Goal: Task Accomplishment & Management: Complete application form

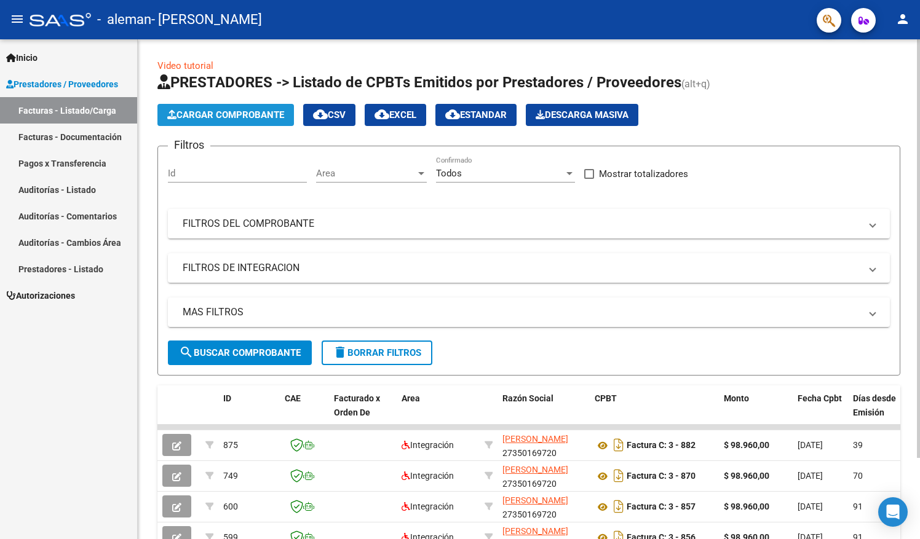
click at [242, 111] on span "Cargar Comprobante" at bounding box center [225, 114] width 117 height 11
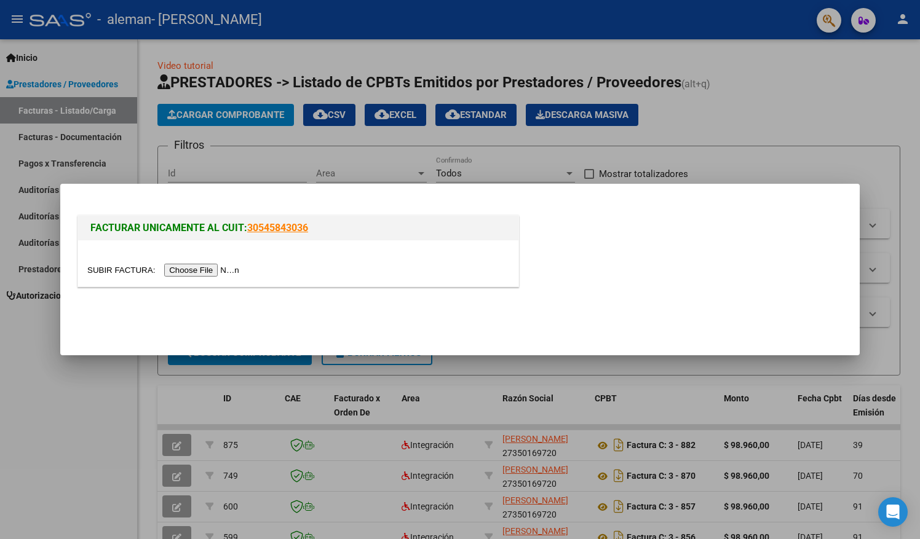
click at [201, 267] on input "file" at bounding box center [165, 270] width 156 height 13
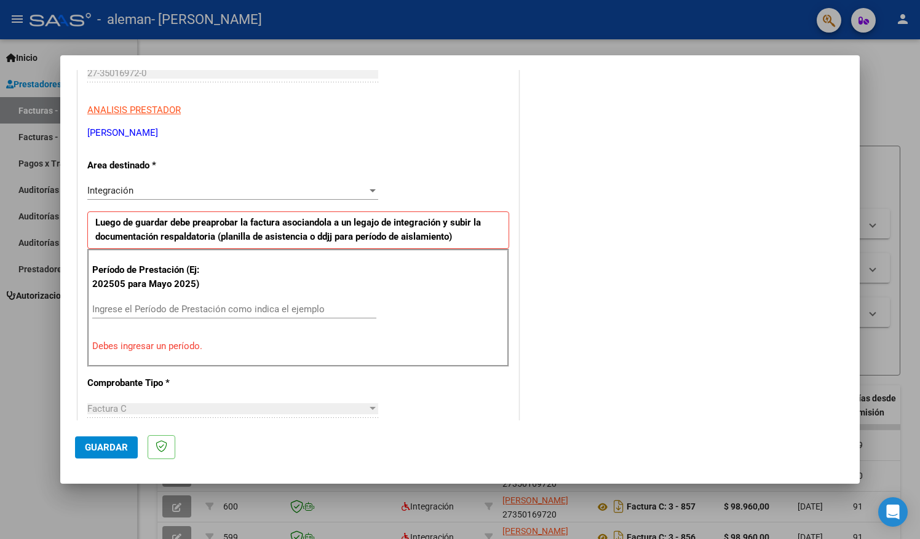
scroll to position [204, 0]
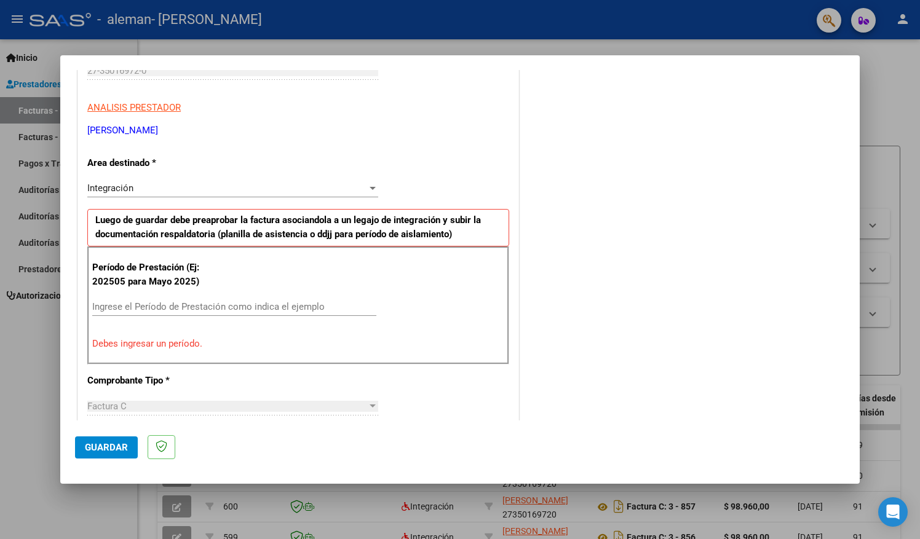
click at [213, 301] on input "Ingrese el Período de Prestación como indica el ejemplo" at bounding box center [234, 306] width 284 height 11
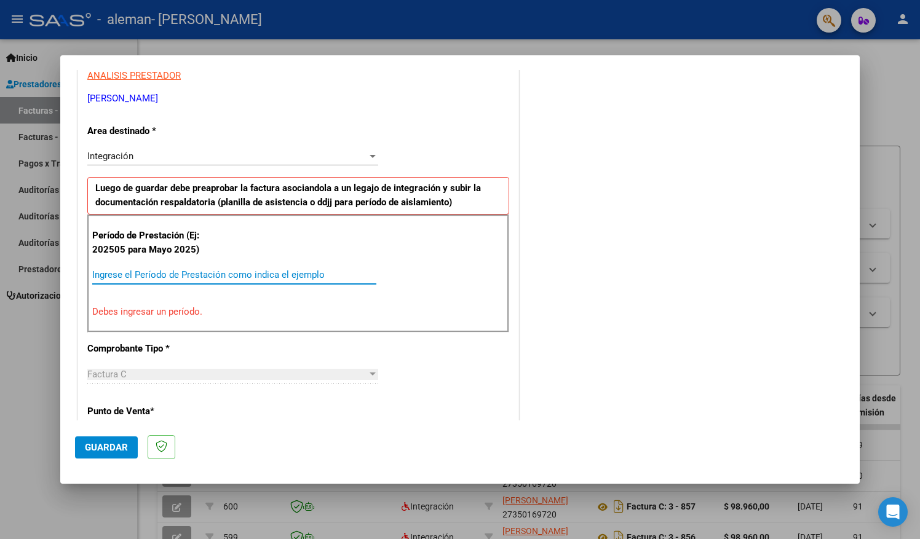
scroll to position [237, 0]
click at [193, 306] on p "Debes ingresar un período." at bounding box center [298, 311] width 412 height 14
click at [207, 273] on input "Ingrese el Período de Prestación como indica el ejemplo" at bounding box center [234, 273] width 284 height 11
click at [306, 274] on input "Ingrese el Período de Prestación como indica el ejemplo" at bounding box center [234, 273] width 284 height 11
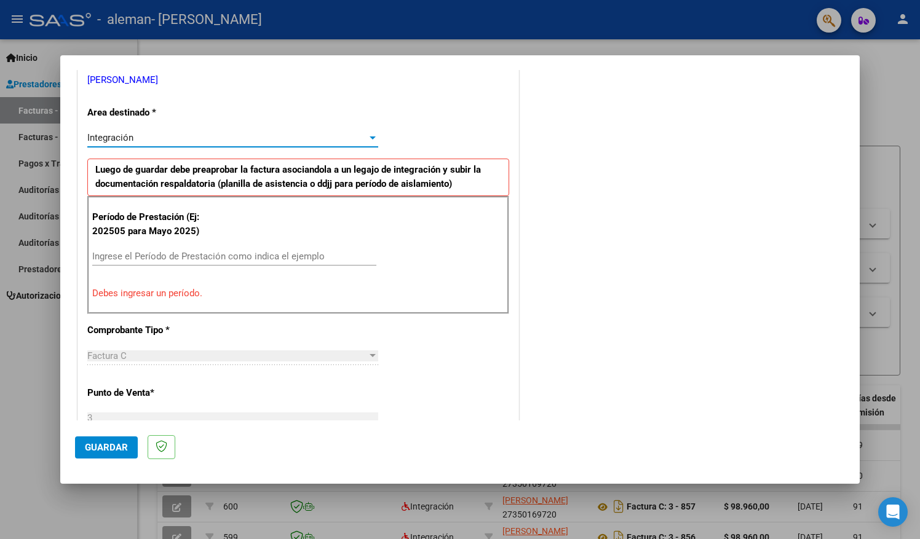
click at [337, 133] on div "Integración" at bounding box center [227, 137] width 280 height 11
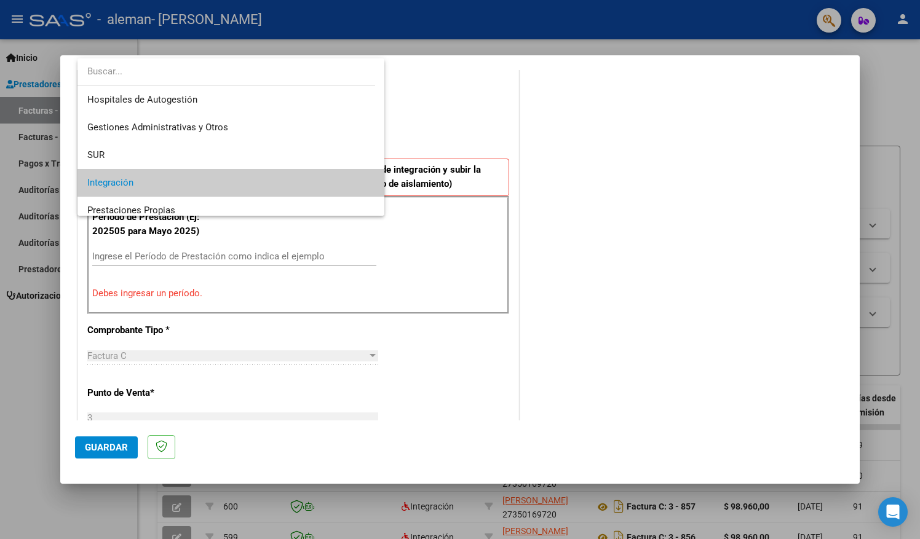
scroll to position [45, 0]
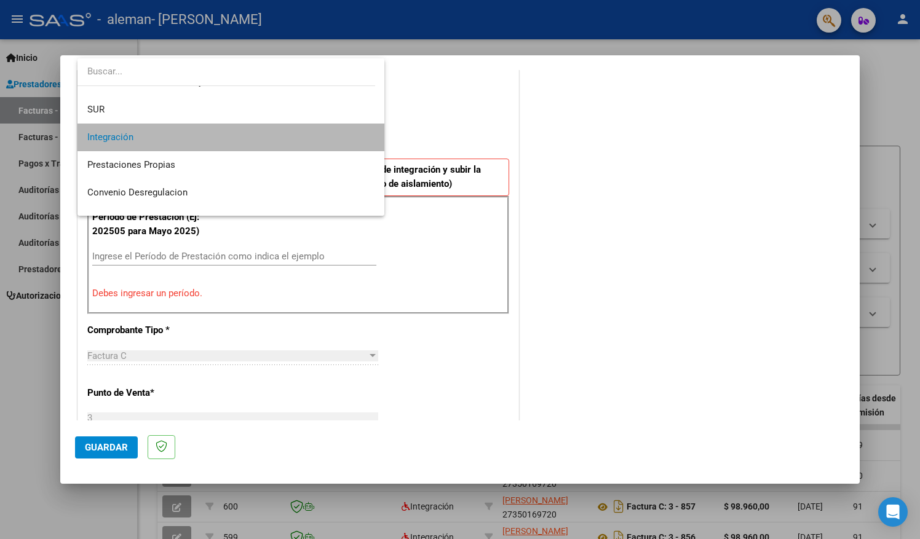
click at [337, 133] on span "Integración" at bounding box center [231, 138] width 288 height 28
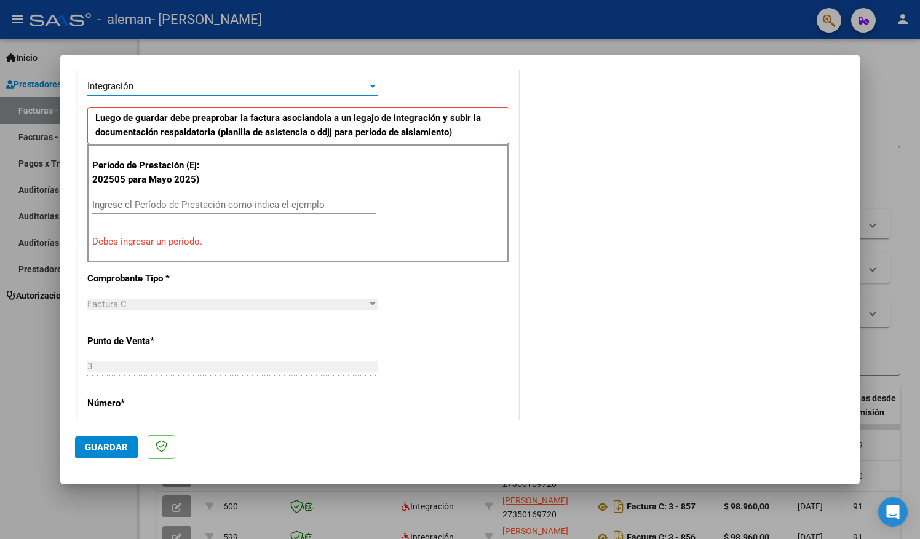
scroll to position [305, 0]
click at [194, 242] on p "Debes ingresar un período." at bounding box center [298, 243] width 412 height 14
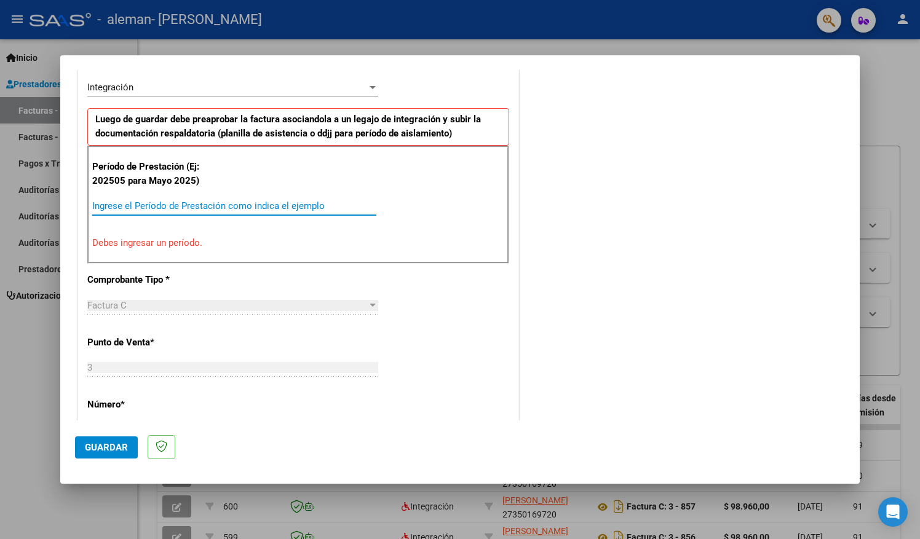
click at [209, 203] on input "Ingrese el Período de Prestación como indica el ejemplo" at bounding box center [234, 205] width 284 height 11
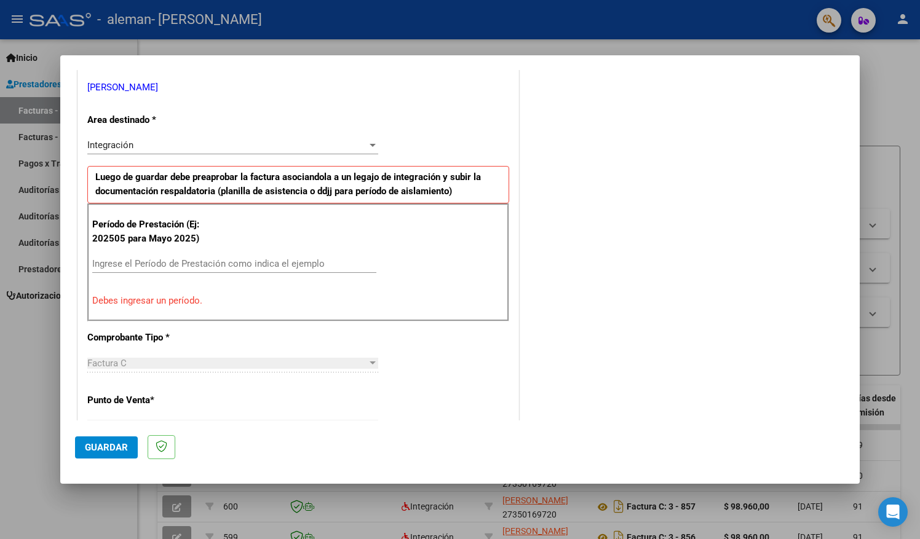
scroll to position [248, 0]
click at [220, 148] on div "Integración" at bounding box center [227, 144] width 280 height 11
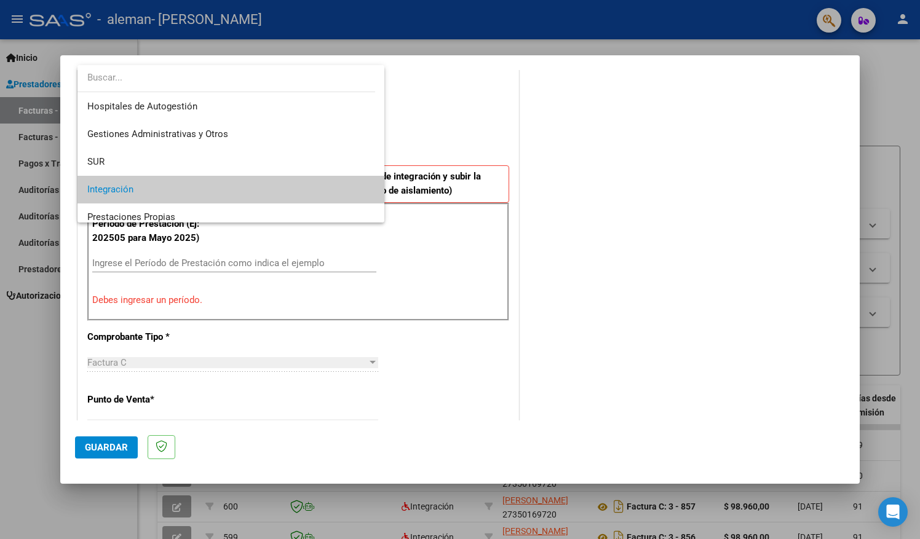
scroll to position [45, 0]
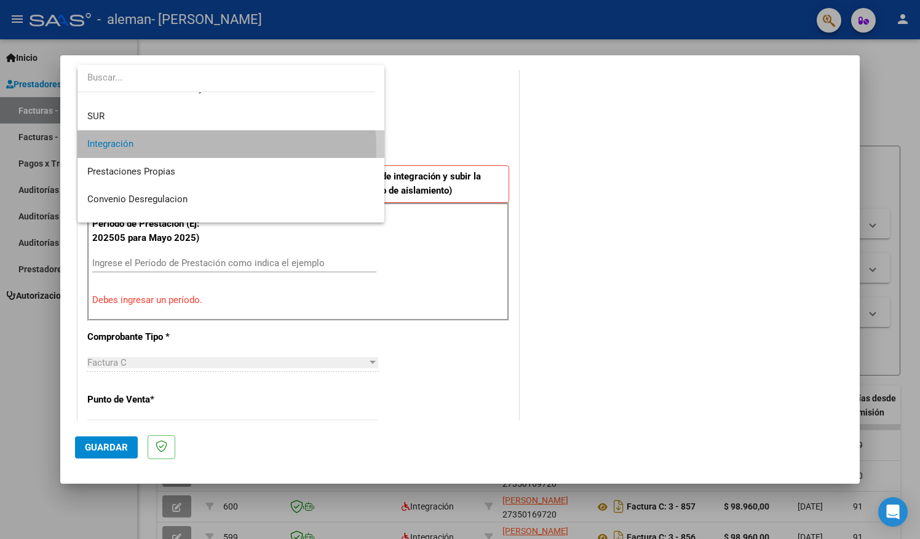
click at [220, 148] on span "Integración" at bounding box center [231, 144] width 288 height 28
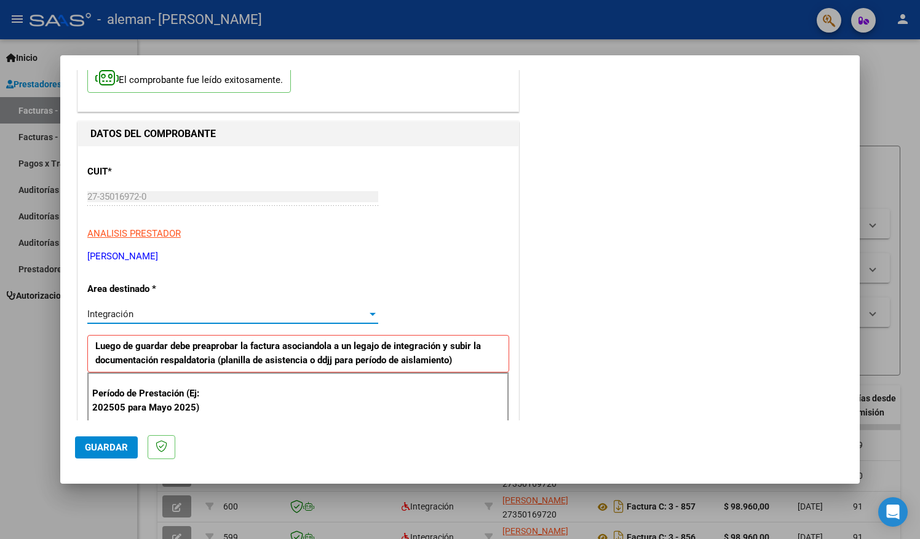
scroll to position [78, 0]
click at [130, 443] on button "Guardar" at bounding box center [106, 448] width 63 height 22
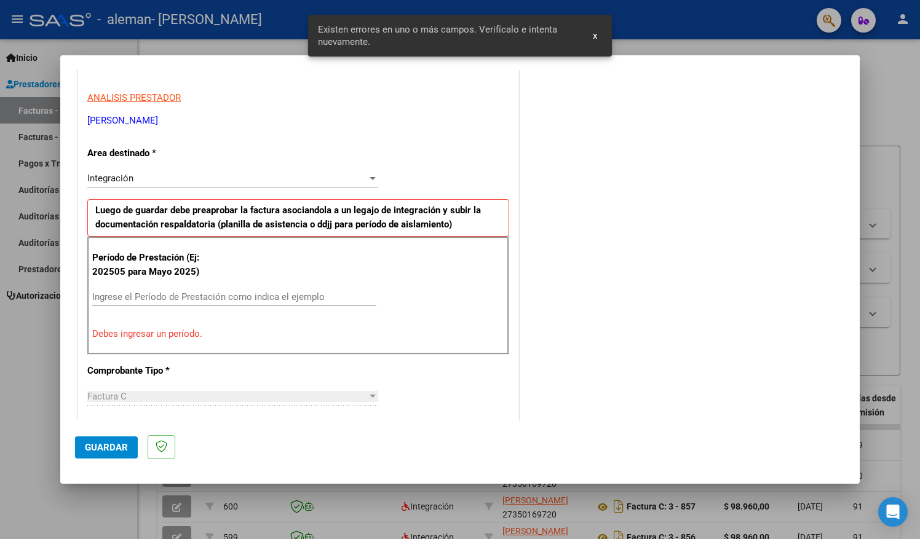
scroll to position [251, 0]
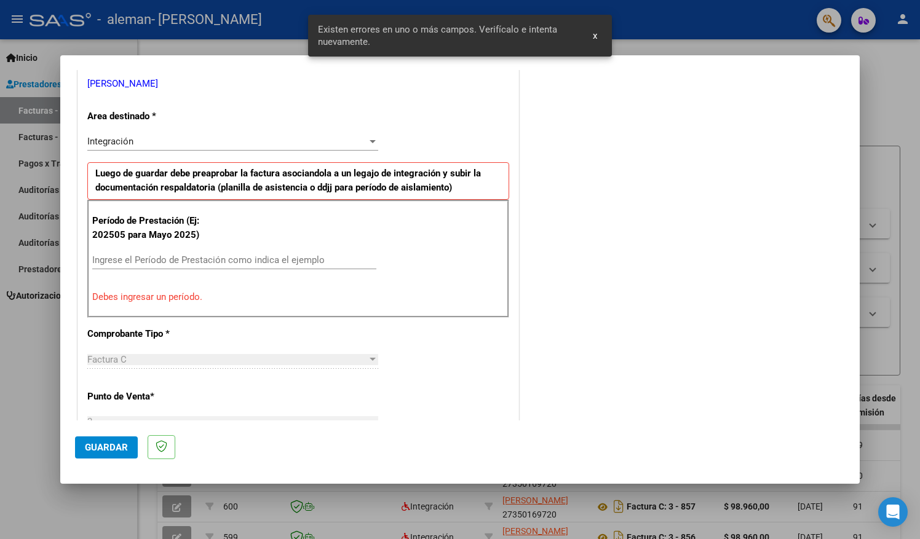
click at [187, 305] on div "Período de Prestación (Ej: 202505 para [DATE]) Ingrese el Período de Prestación…" at bounding box center [298, 259] width 422 height 118
click at [195, 298] on p "Debes ingresar un período." at bounding box center [298, 297] width 412 height 14
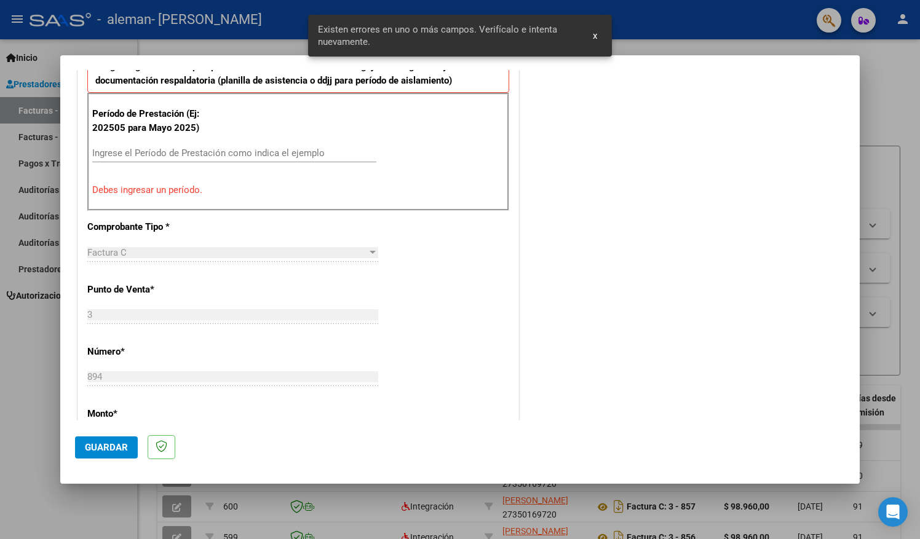
click at [215, 148] on input "Ingrese el Período de Prestación como indica el ejemplo" at bounding box center [234, 153] width 284 height 11
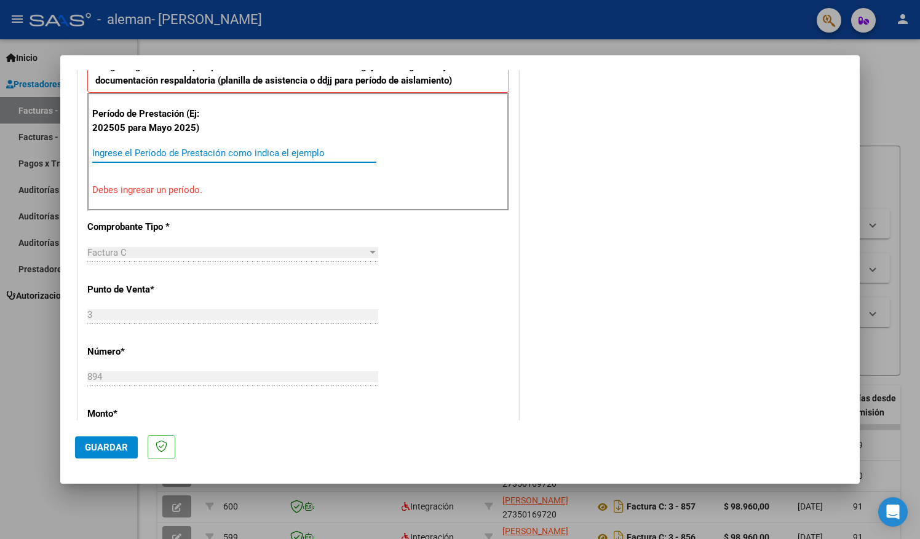
type input "0"
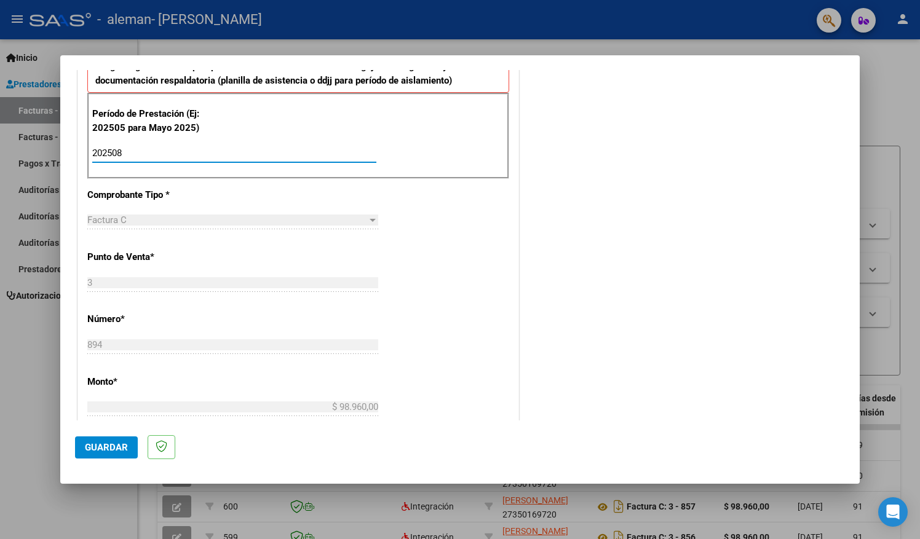
type input "202508"
click at [108, 450] on span "Guardar" at bounding box center [106, 447] width 43 height 11
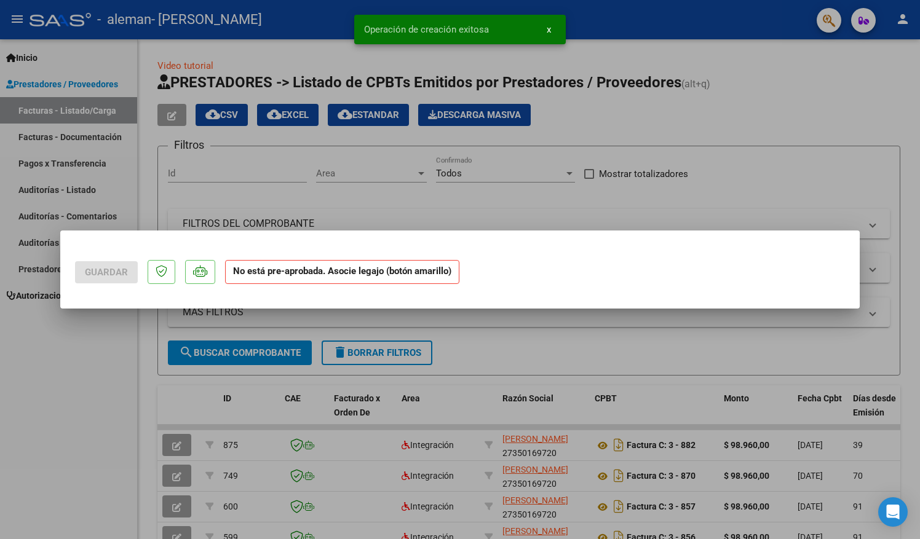
scroll to position [0, 0]
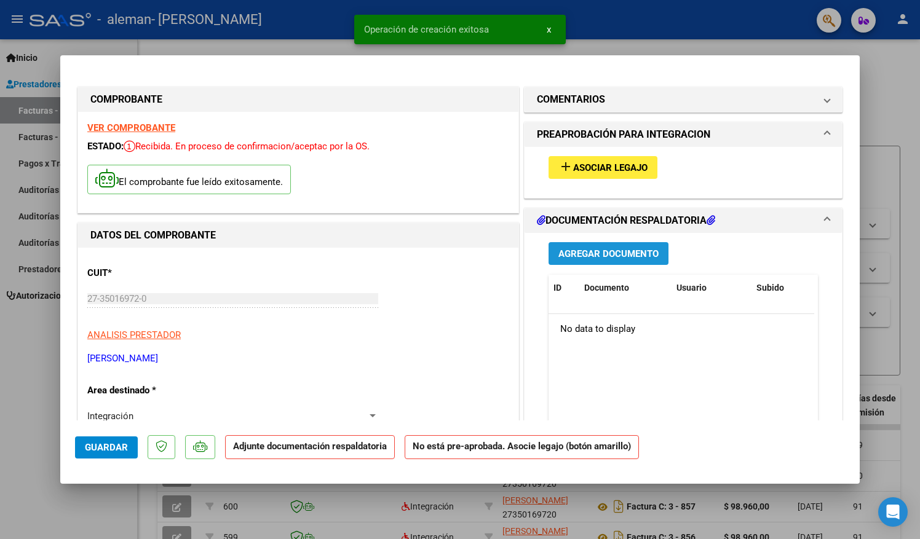
click at [579, 250] on span "Agregar Documento" at bounding box center [608, 253] width 100 height 11
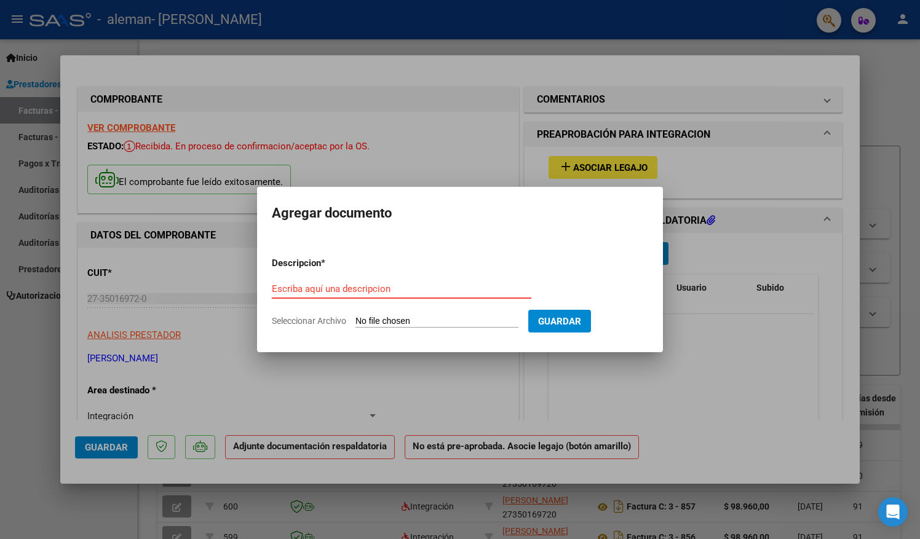
click at [476, 316] on input "Seleccionar Archivo" at bounding box center [436, 322] width 163 height 12
type input "C:\fakepath\PLANILLA DE ASISTENCIA DE PRESTACIONES agosto.pdf"
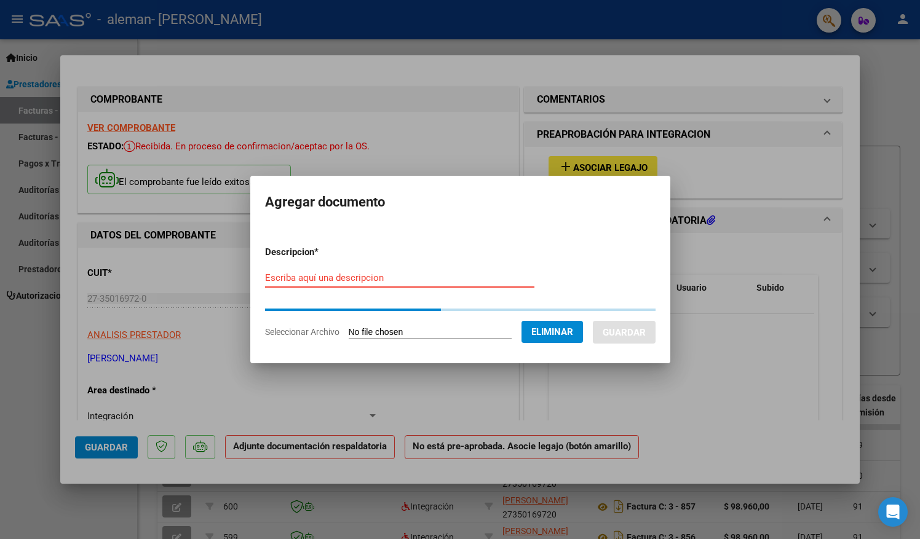
click at [387, 274] on input "Escriba aquí una descripcion" at bounding box center [399, 277] width 269 height 11
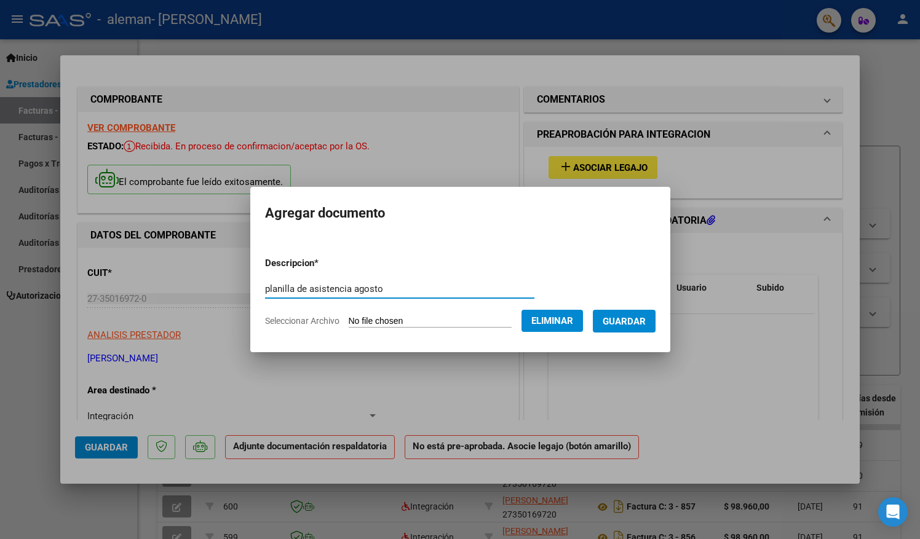
type input "planilla de asistencia agosto"
click at [646, 316] on span "Guardar" at bounding box center [624, 321] width 43 height 11
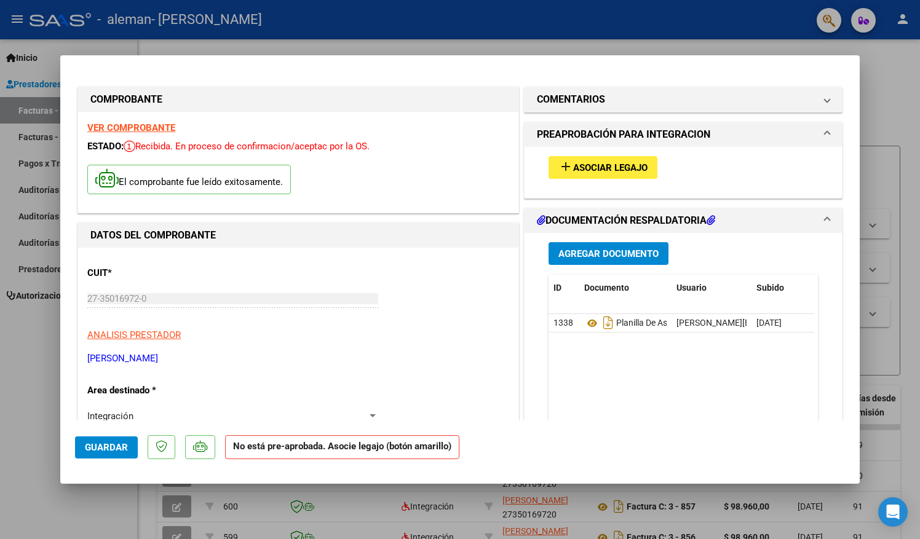
click at [628, 135] on h1 "PREAPROBACIÓN PARA INTEGRACION" at bounding box center [623, 134] width 173 height 15
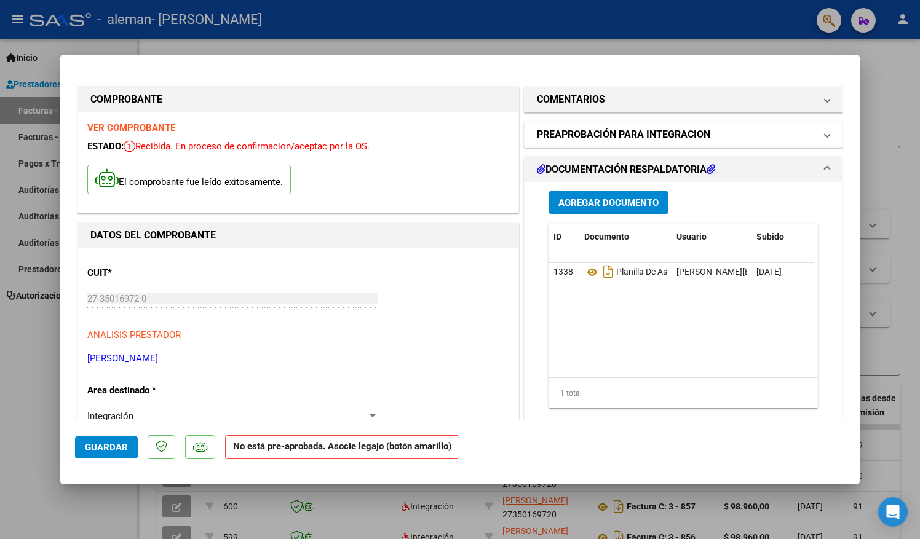
click at [628, 135] on h1 "PREAPROBACIÓN PARA INTEGRACION" at bounding box center [623, 134] width 173 height 15
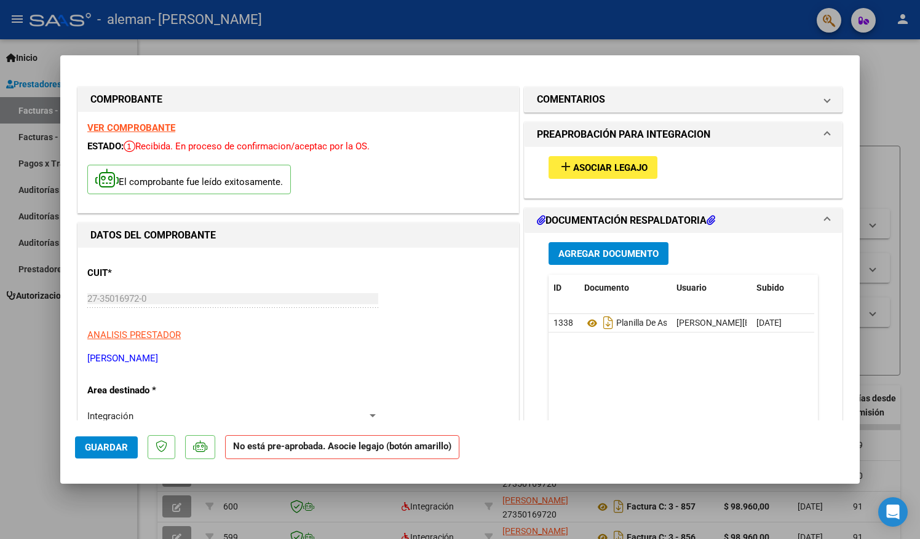
click at [625, 160] on button "add Asociar Legajo" at bounding box center [602, 167] width 109 height 23
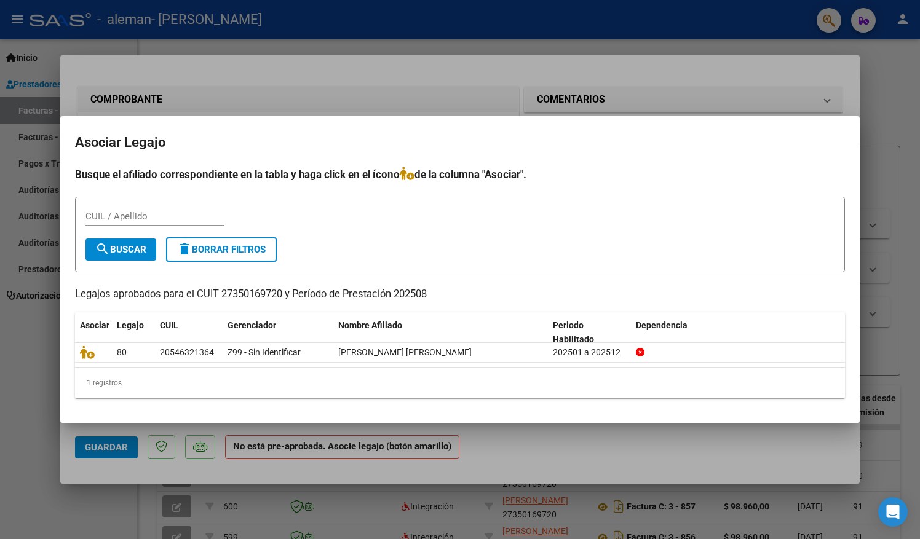
click at [767, 97] on div at bounding box center [460, 269] width 920 height 539
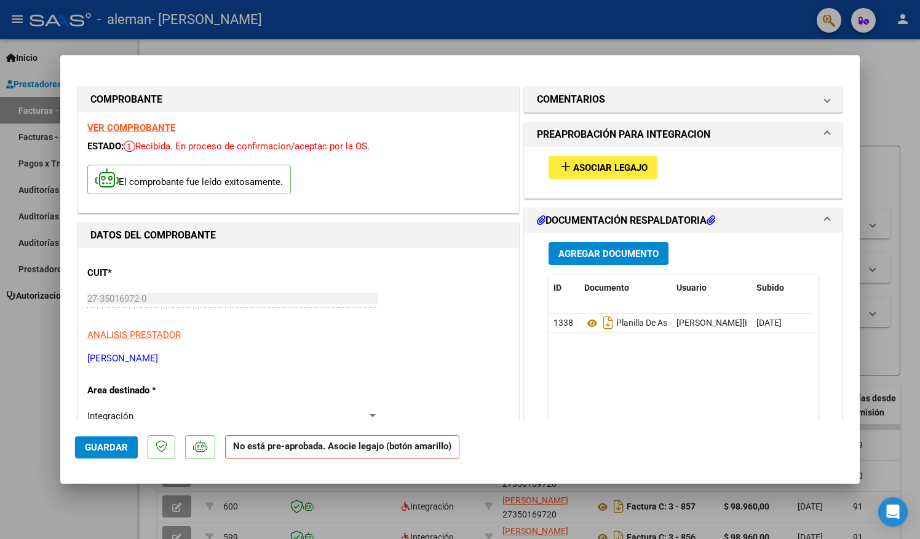
click at [612, 160] on button "add Asociar Legajo" at bounding box center [602, 167] width 109 height 23
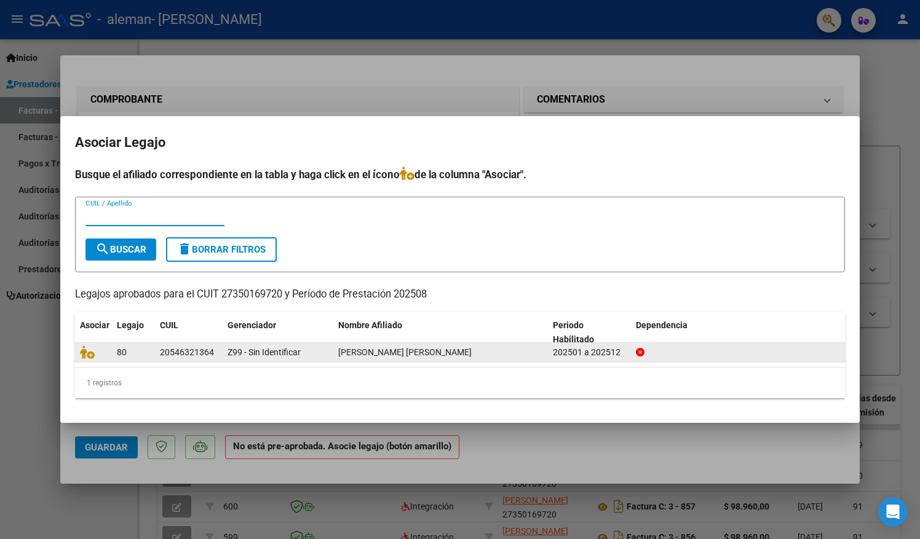
click at [135, 352] on div "80" at bounding box center [133, 353] width 33 height 14
click at [159, 349] on datatable-body-cell "20546321364" at bounding box center [189, 352] width 68 height 19
drag, startPoint x: 159, startPoint y: 349, endPoint x: 141, endPoint y: 353, distance: 17.6
click at [141, 353] on div "80" at bounding box center [133, 353] width 33 height 14
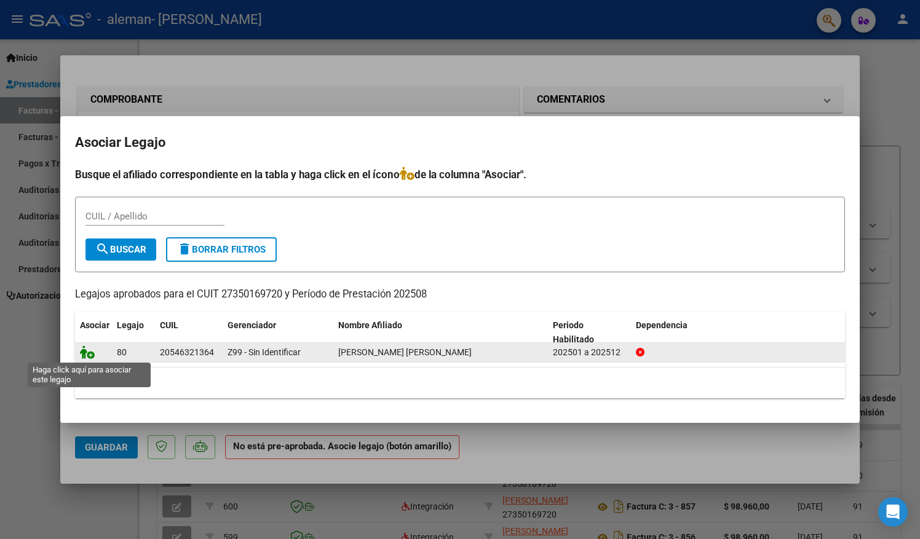
click at [90, 348] on icon at bounding box center [87, 353] width 15 height 14
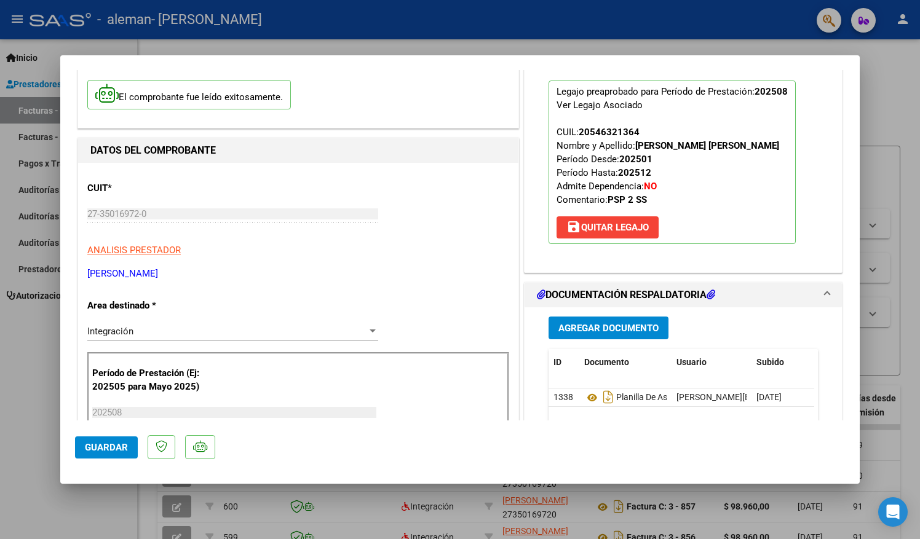
scroll to position [70, 0]
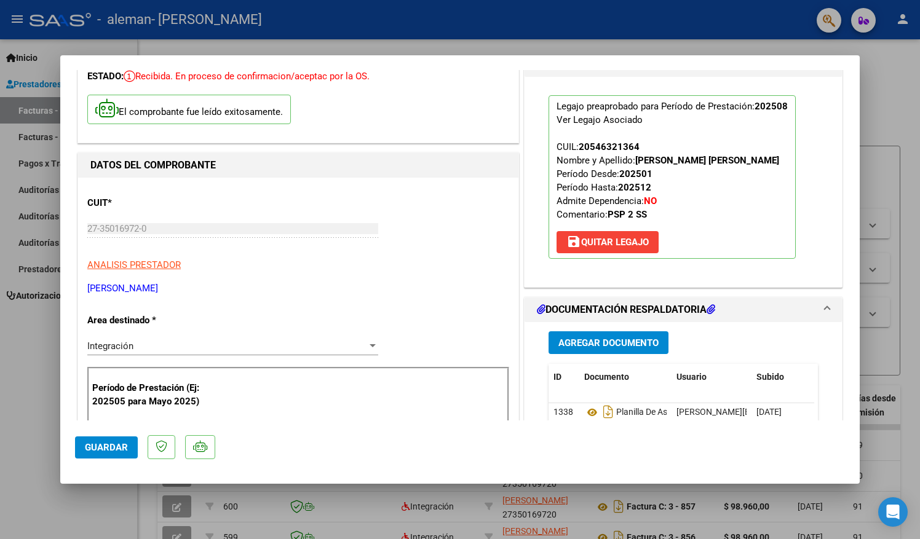
click at [109, 449] on span "Guardar" at bounding box center [106, 447] width 43 height 11
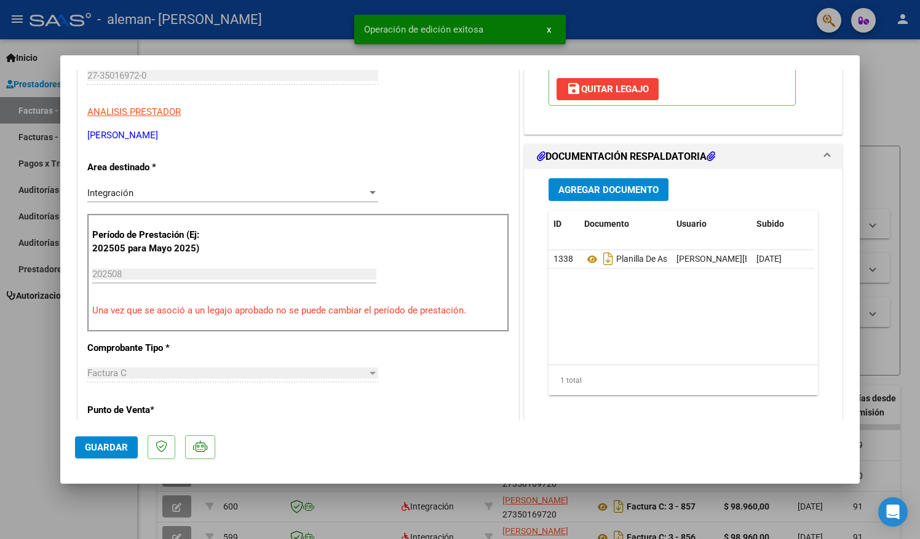
scroll to position [237, 0]
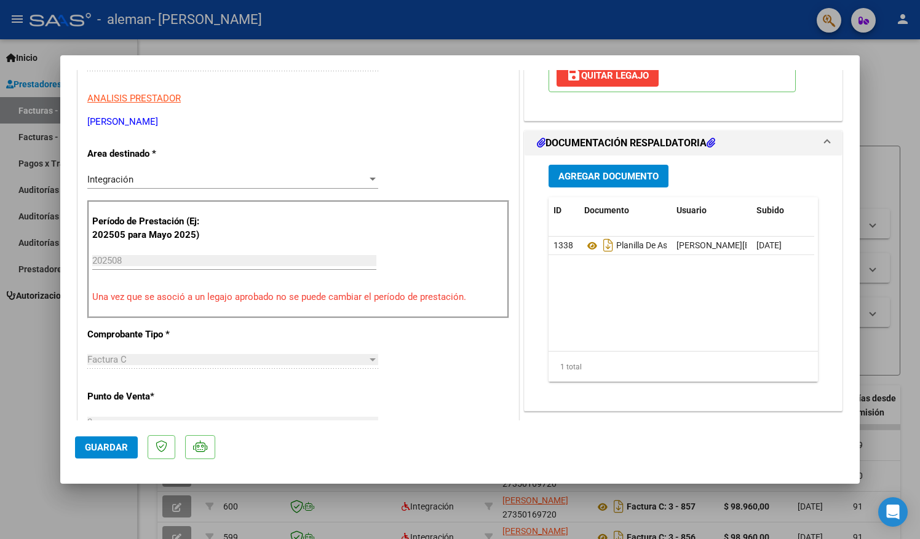
click at [869, 85] on div at bounding box center [460, 269] width 920 height 539
type input "$ 0,00"
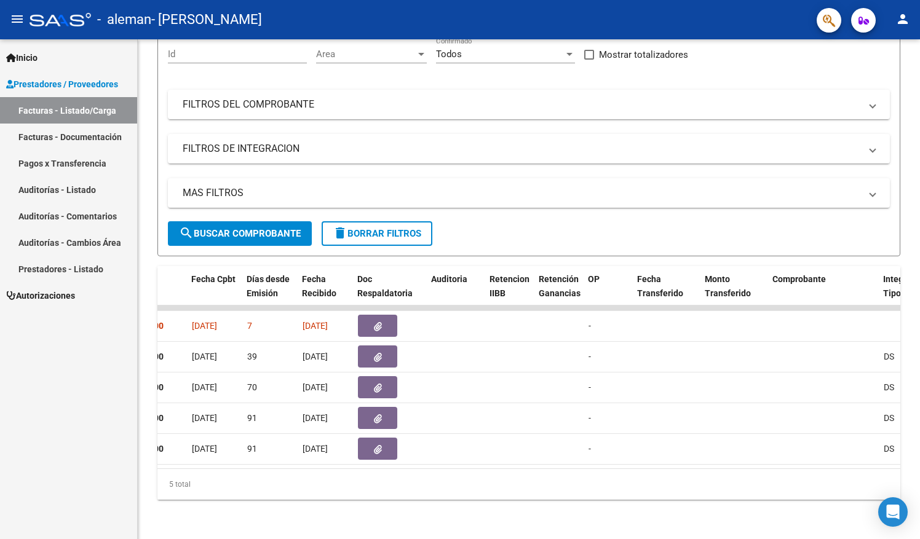
scroll to position [0, 606]
